Goal: Find specific page/section: Find specific page/section

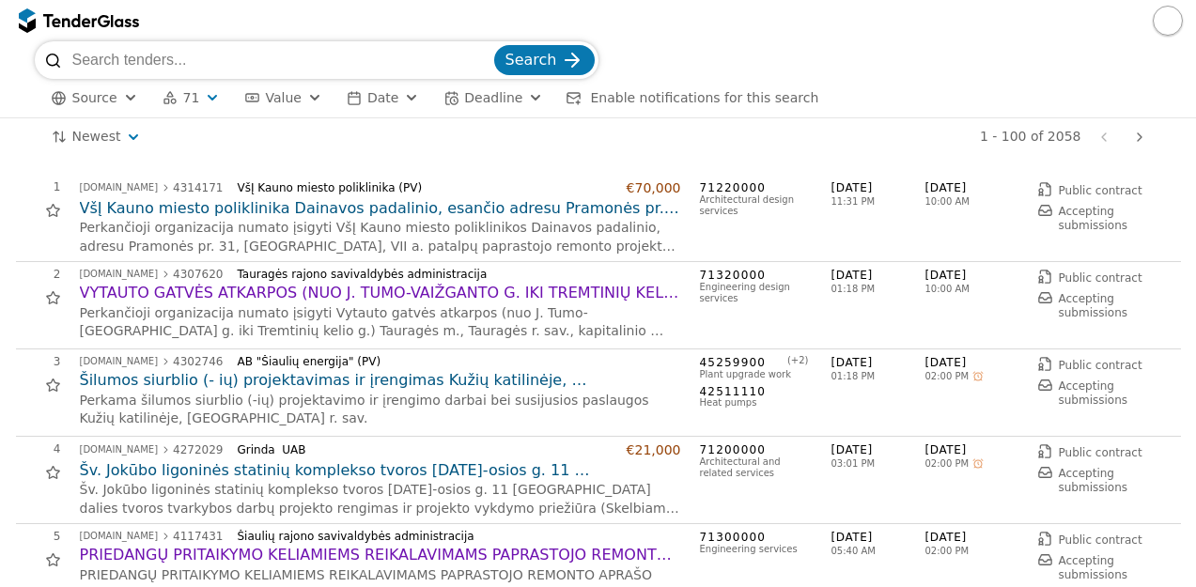
click at [265, 40] on div at bounding box center [598, 20] width 1196 height 41
click at [201, 90] on div "button" at bounding box center [213, 98] width 68 height 64
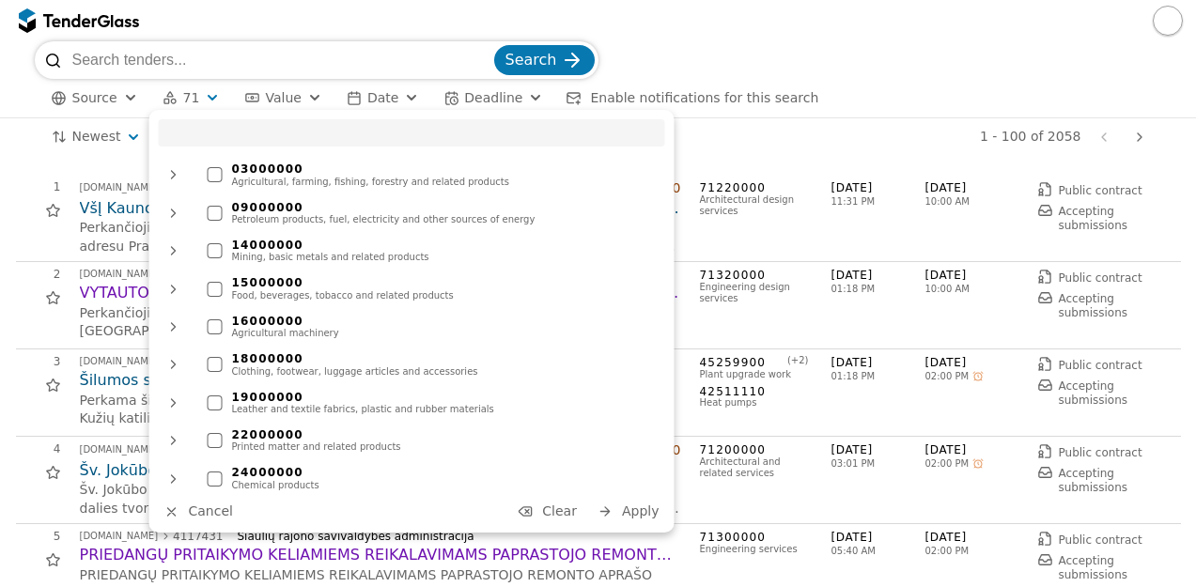
click at [565, 513] on span "Clear" at bounding box center [559, 511] width 35 height 15
click at [353, 132] on input "search" at bounding box center [412, 132] width 506 height 27
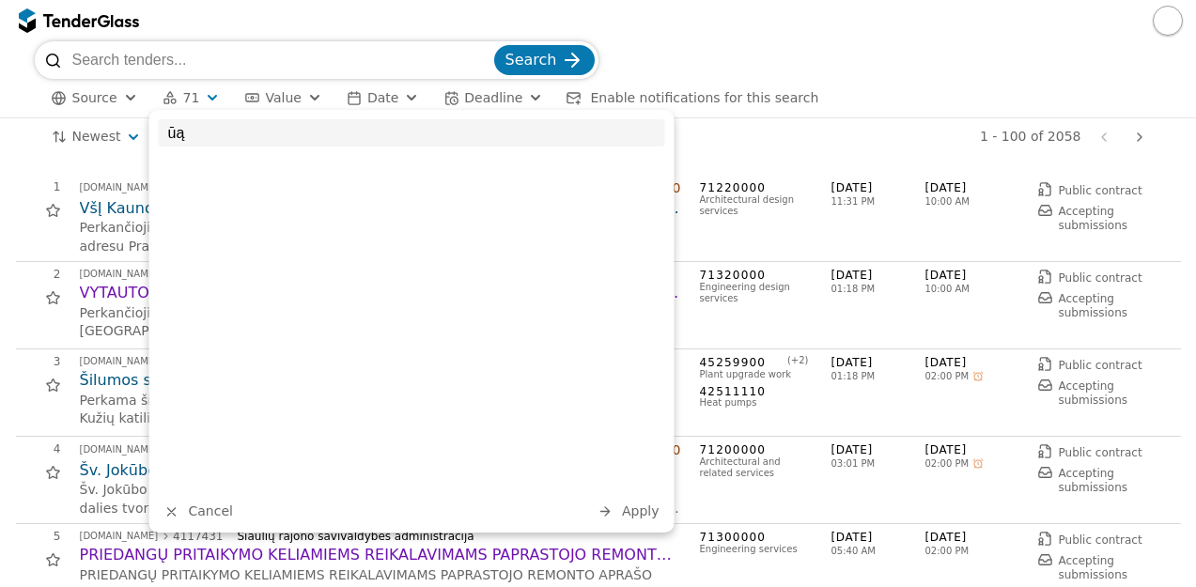
type input "ū"
click at [353, 132] on input "81" at bounding box center [412, 132] width 506 height 27
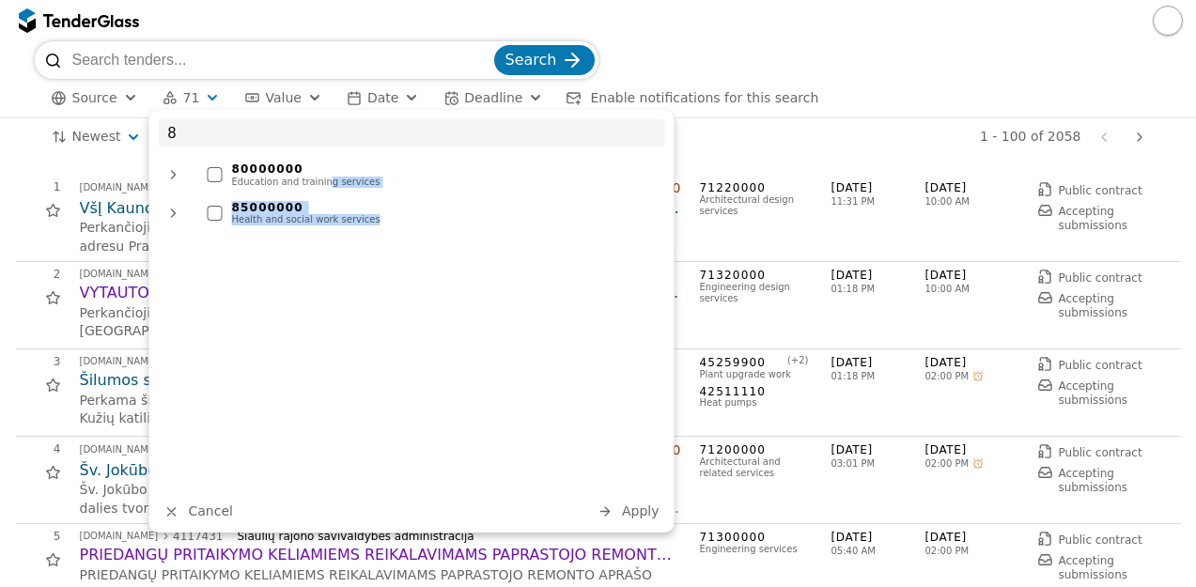
drag, startPoint x: 319, startPoint y: 179, endPoint x: 447, endPoint y: 241, distance: 142.9
click at [447, 241] on ul "80000000 Education and training services 85000000 Health and social work servic…" at bounding box center [412, 323] width 506 height 334
click at [325, 132] on input "8" at bounding box center [412, 132] width 506 height 27
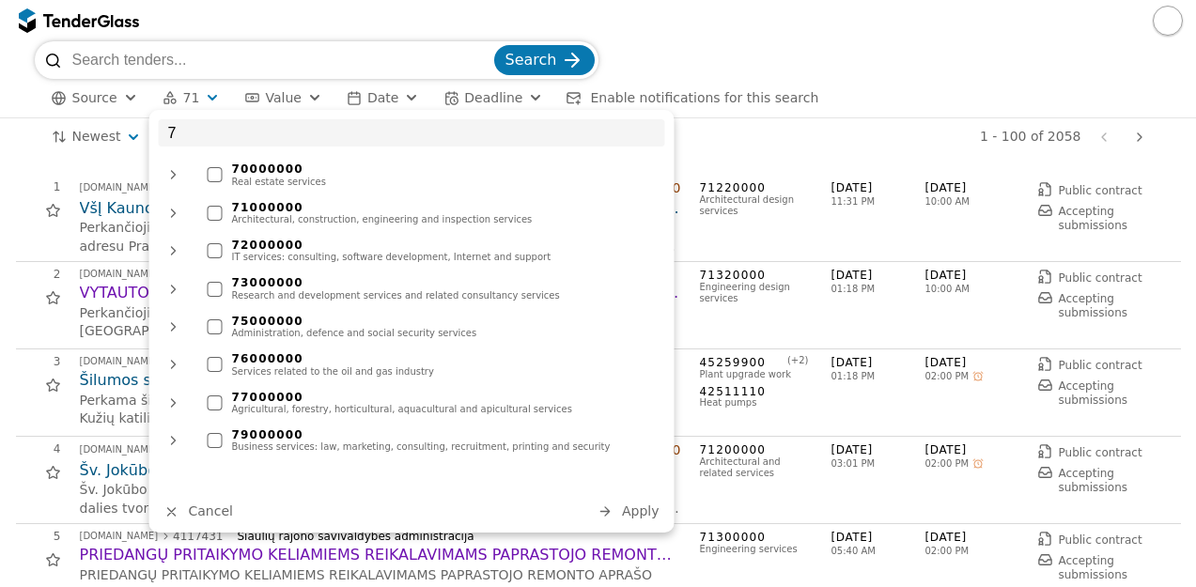
type input "7"
click at [343, 258] on div "IT services: consulting, software development, Internet and support" at bounding box center [444, 257] width 424 height 11
click at [650, 510] on span "Apply" at bounding box center [641, 511] width 38 height 15
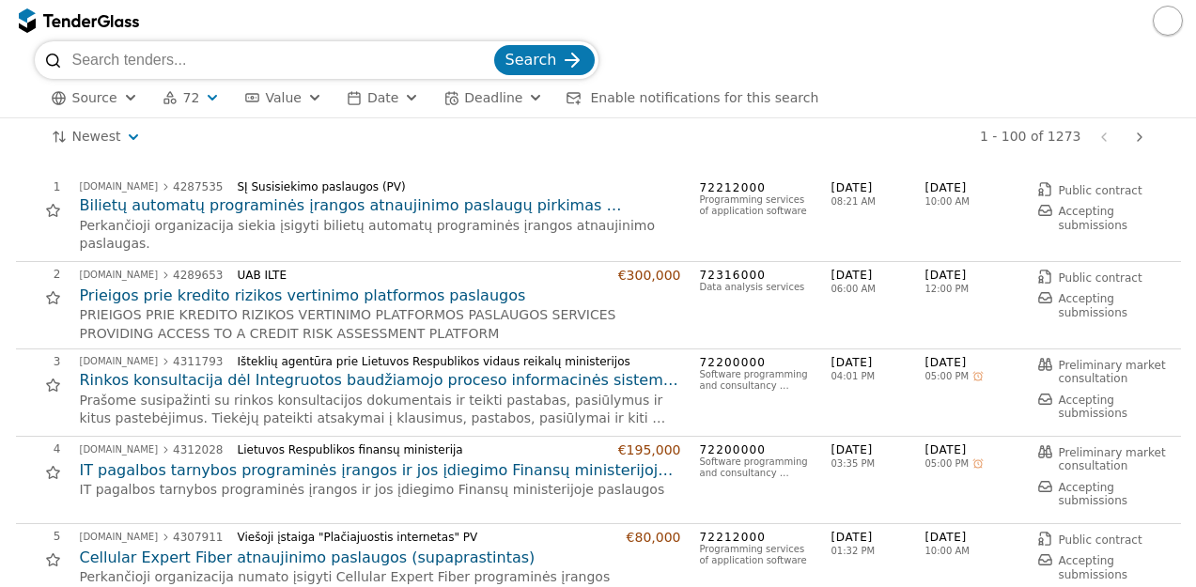
click at [188, 94] on span "72" at bounding box center [191, 98] width 17 height 16
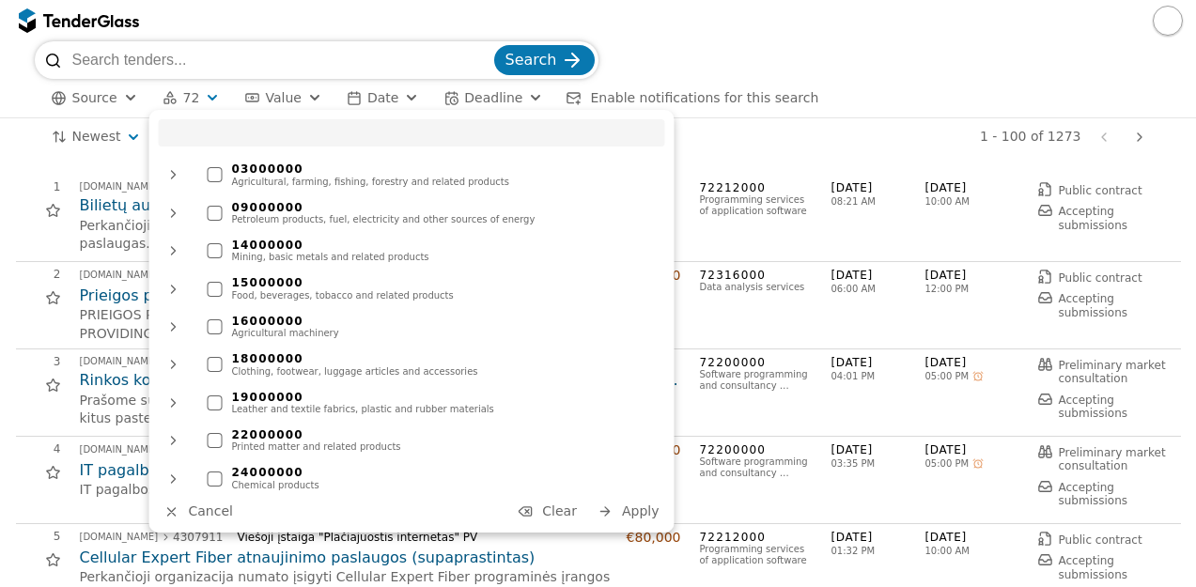
click at [567, 509] on span "Clear" at bounding box center [559, 511] width 35 height 15
click at [380, 145] on input "search" at bounding box center [412, 132] width 506 height 27
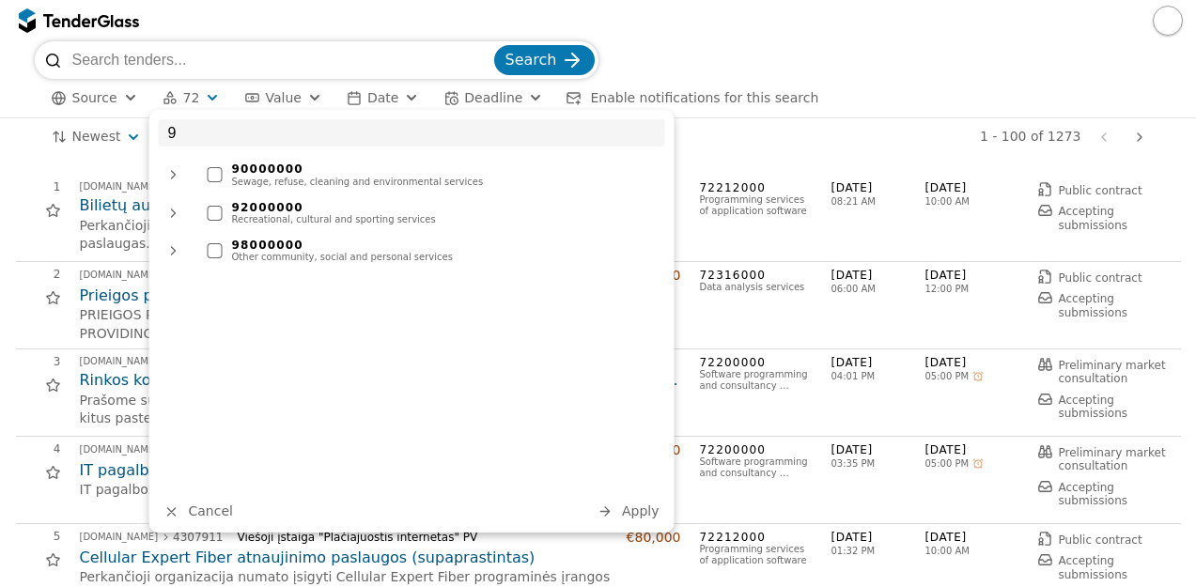
type input "9"
click at [254, 169] on div "90000000" at bounding box center [444, 169] width 424 height 13
click at [643, 518] on span "Apply" at bounding box center [641, 511] width 38 height 15
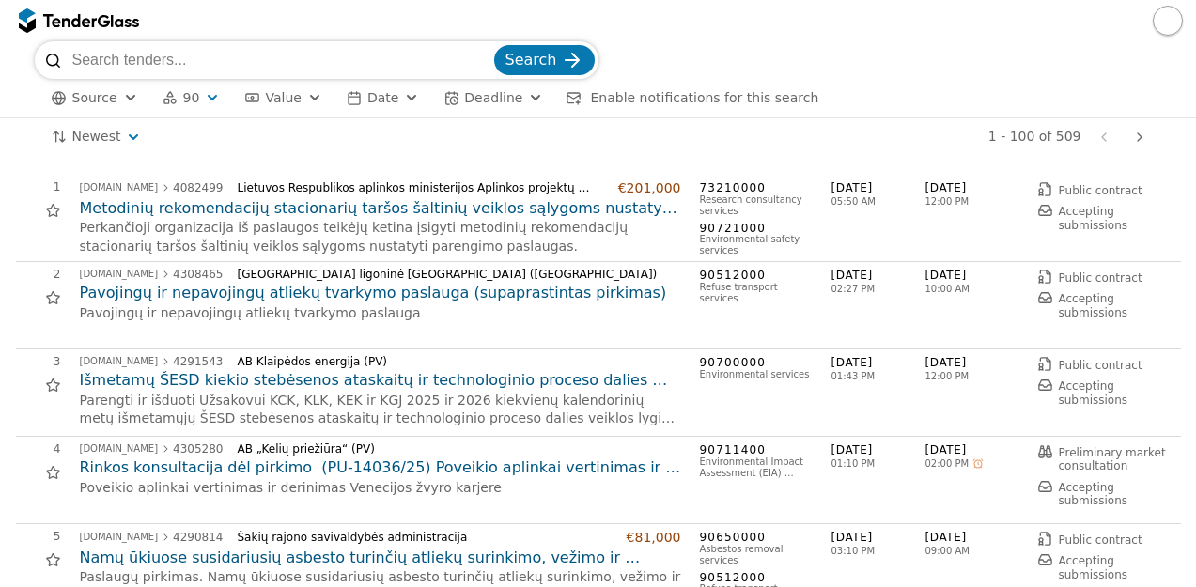
click at [544, 490] on p "Poveikio aplinkai vertinimas ir derinimas Venecijos žvyro karjere" at bounding box center [380, 488] width 601 height 19
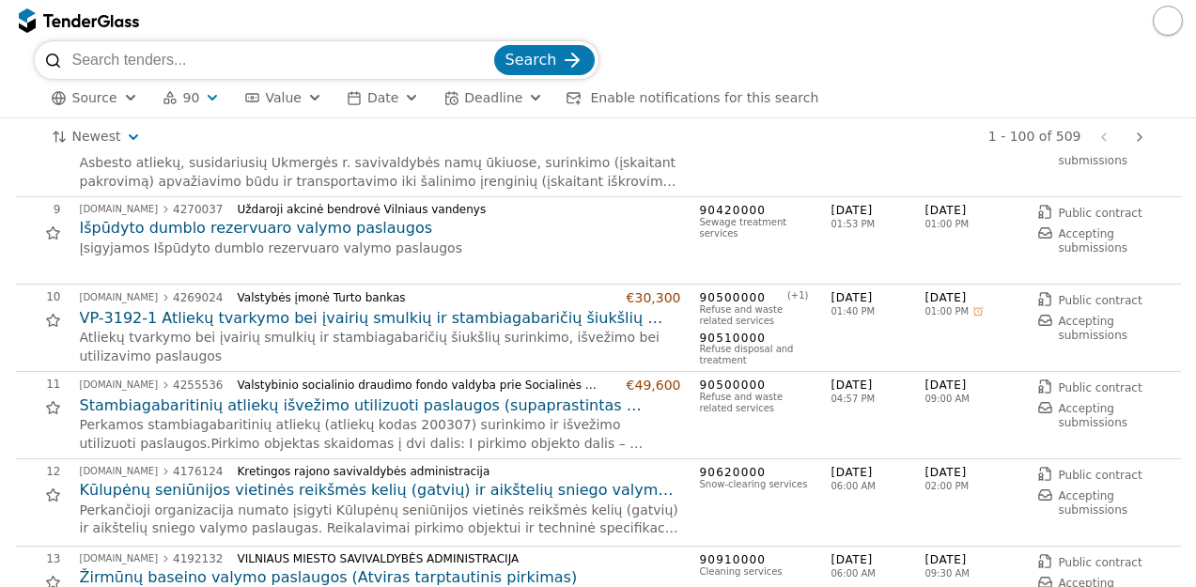
scroll to position [714, 0]
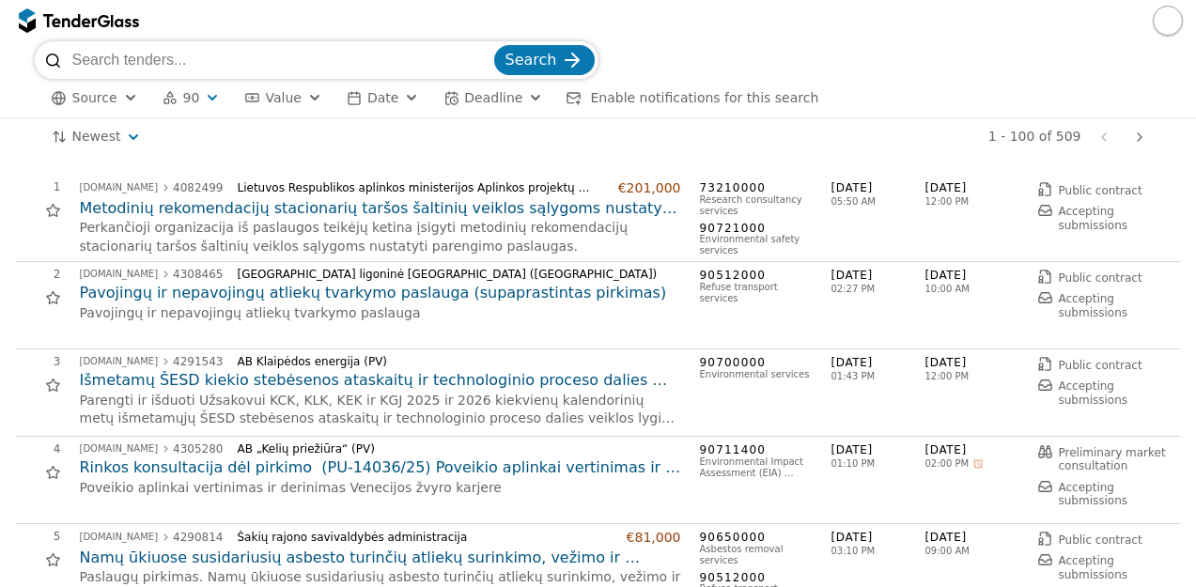
click at [202, 96] on div "button" at bounding box center [213, 98] width 68 height 64
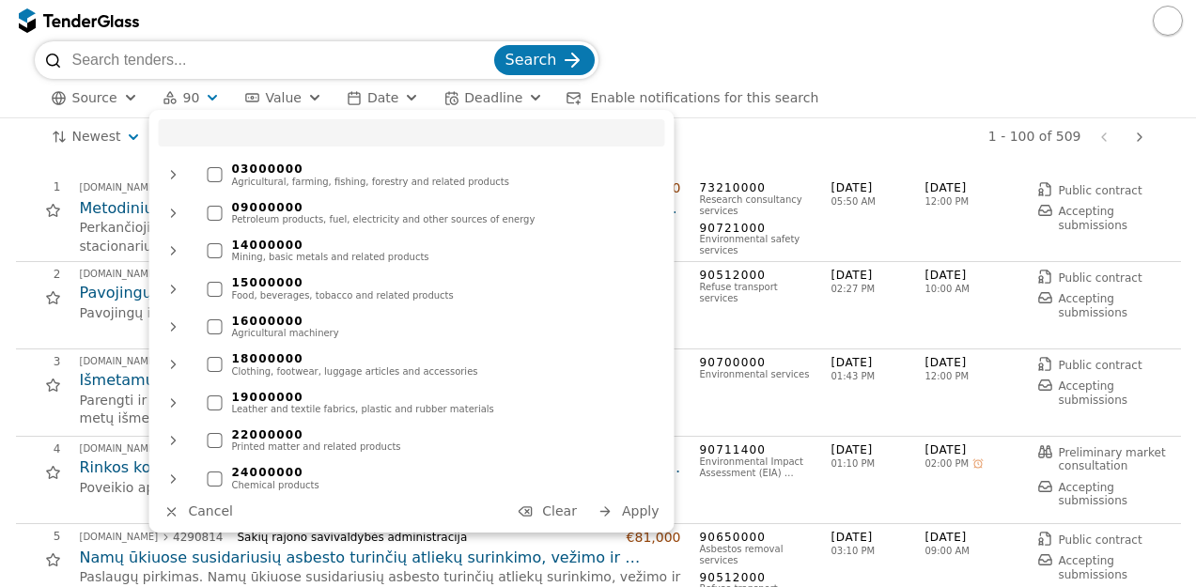
click at [577, 513] on span "Clear" at bounding box center [559, 511] width 35 height 15
click at [636, 509] on span "Apply" at bounding box center [641, 511] width 38 height 15
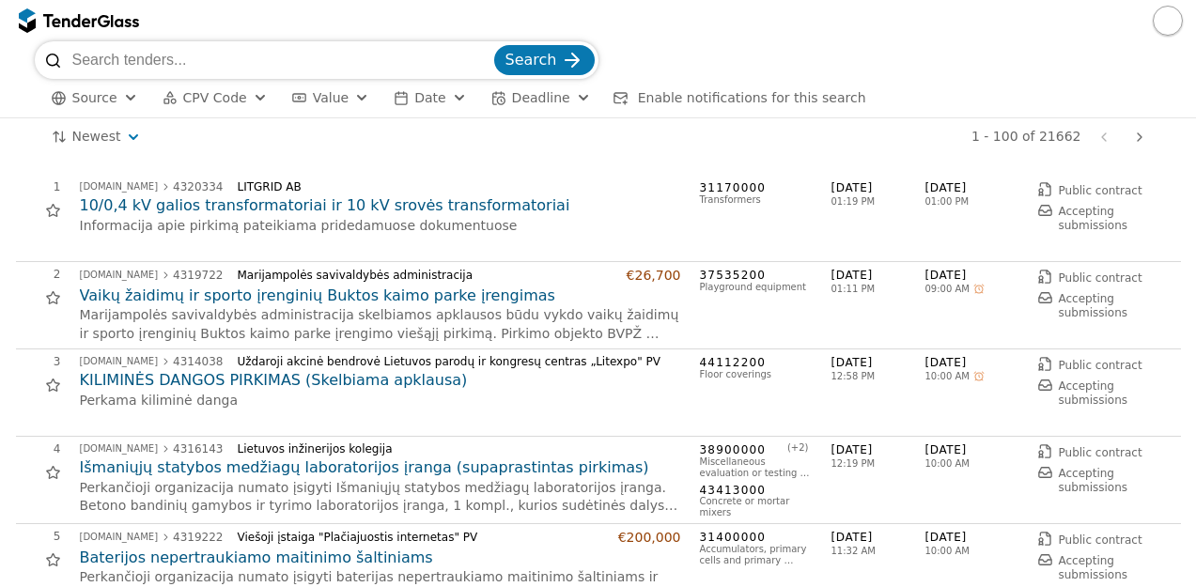
click at [339, 51] on input "search" at bounding box center [281, 60] width 418 height 38
click at [498, 152] on div "1 - 100 of 21662 Previous page Next page" at bounding box center [655, 137] width 994 height 38
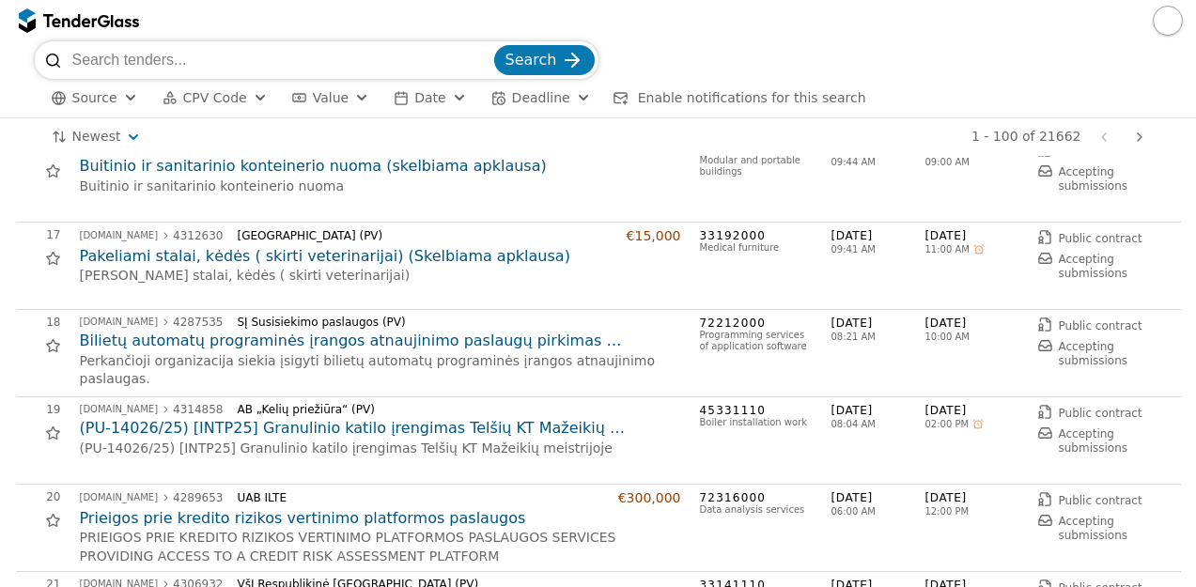
scroll to position [1353, 0]
